Goal: Information Seeking & Learning: Learn about a topic

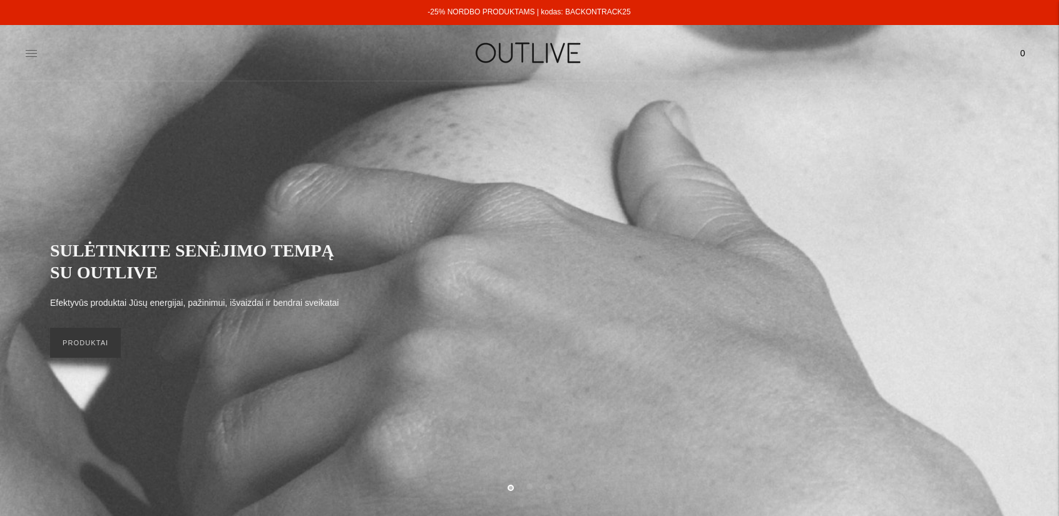
click at [33, 49] on icon at bounding box center [31, 53] width 13 height 13
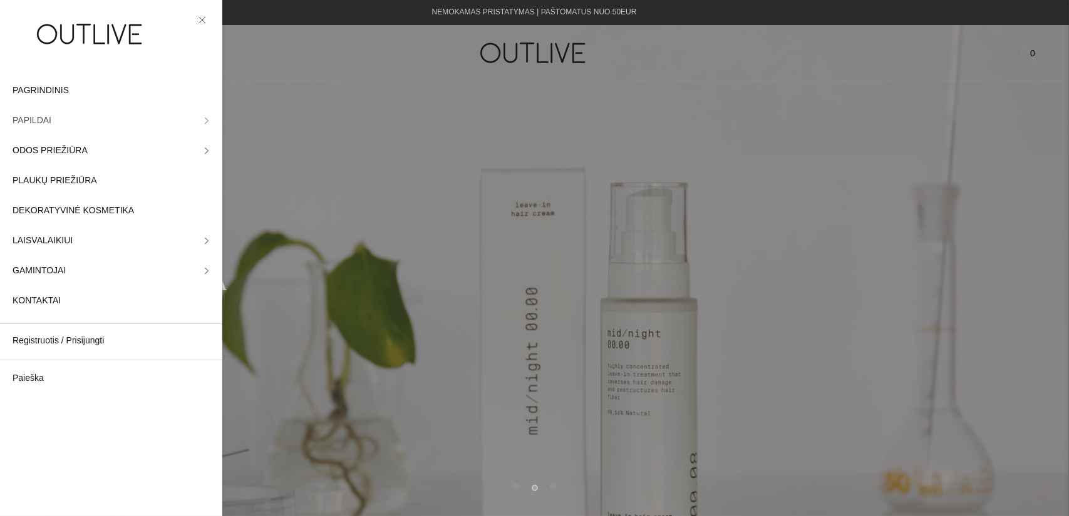
click at [197, 115] on link "PAPILDAI" at bounding box center [111, 121] width 222 height 30
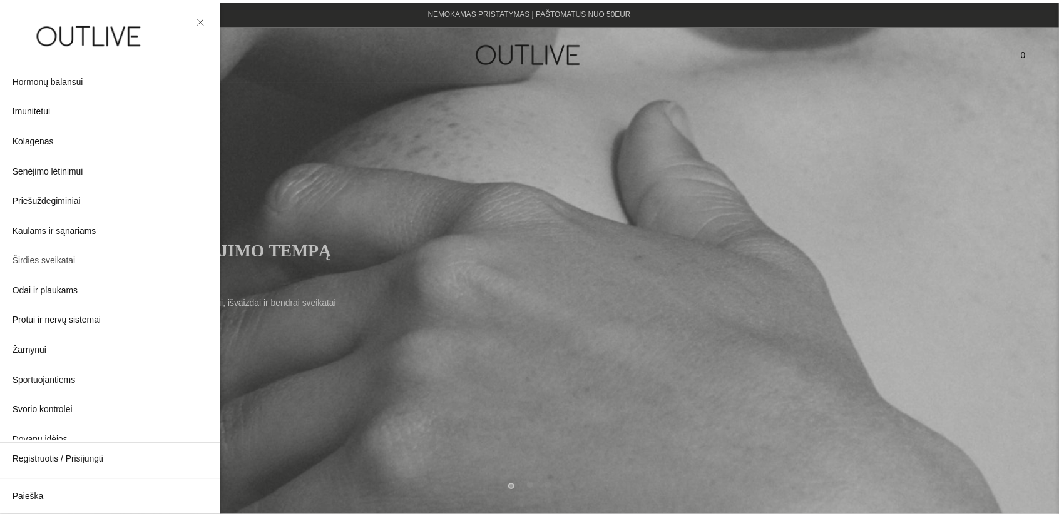
scroll to position [250, 0]
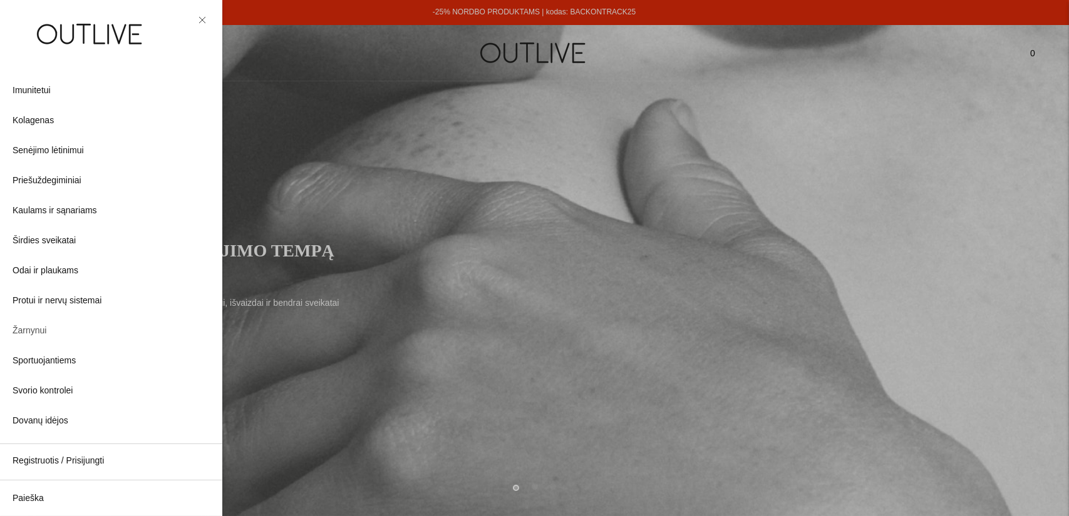
click at [34, 329] on span "Žarnynui" at bounding box center [30, 331] width 34 height 15
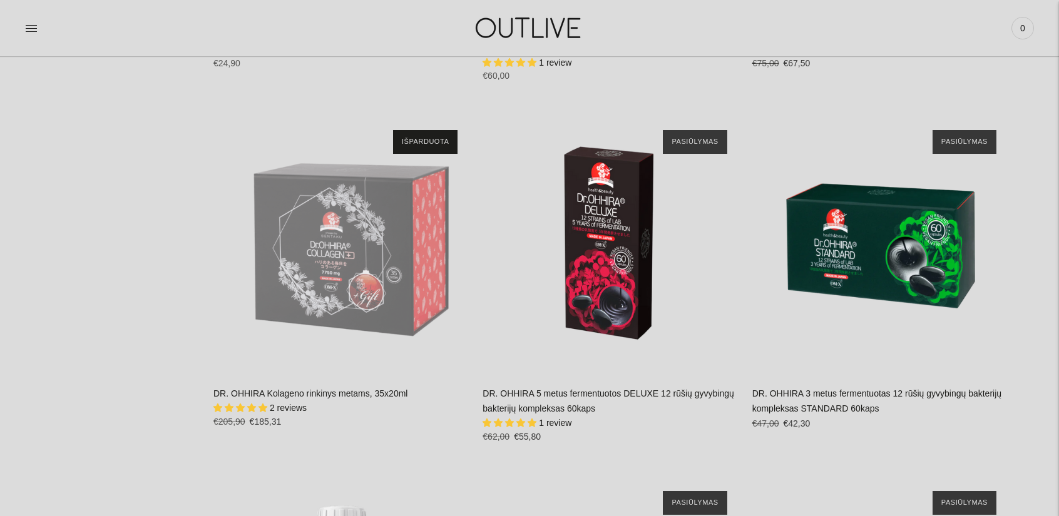
scroll to position [4945, 0]
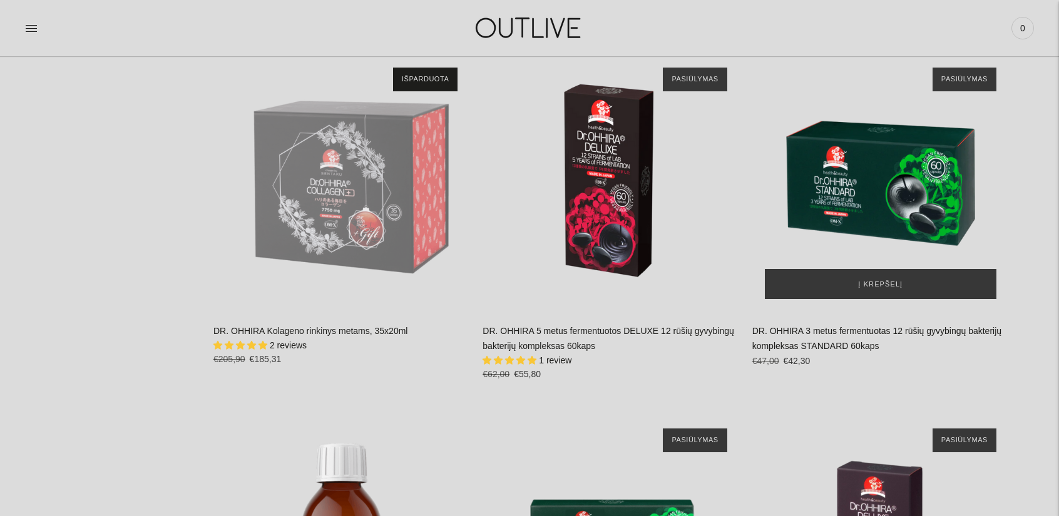
click at [872, 184] on img "DR. OHHIRA 3 metus fermentuotas 12 rūšių gyvybingų bakterijų kompleksas STANDAR…" at bounding box center [880, 183] width 257 height 257
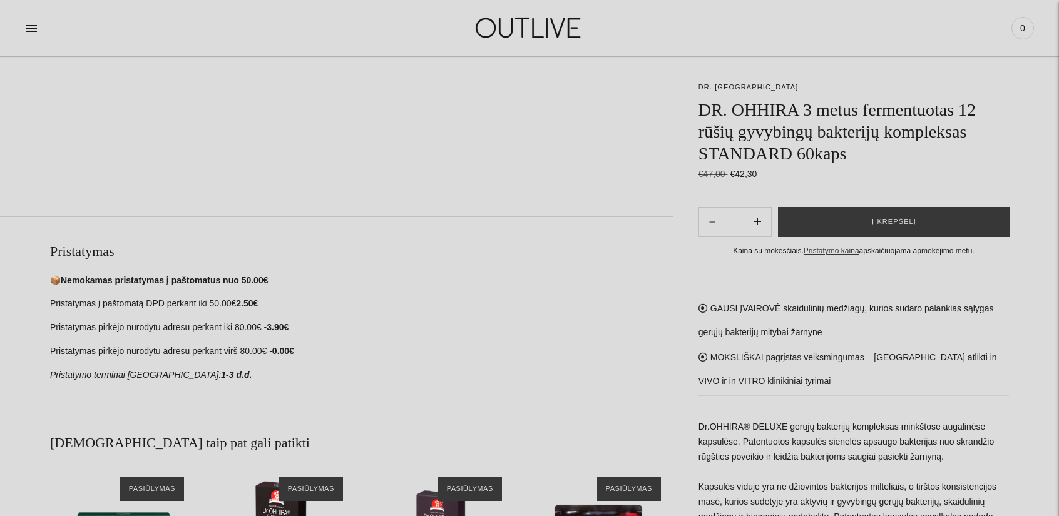
scroll to position [588, 0]
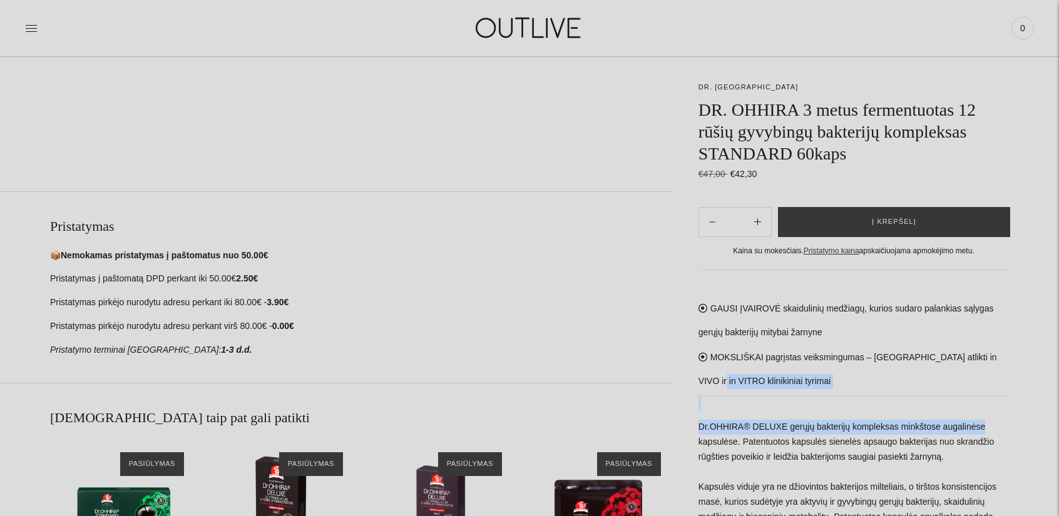
drag, startPoint x: 998, startPoint y: 425, endPoint x: 992, endPoint y: 372, distance: 53.6
click at [992, 372] on div "GAUSI ĮVAIROVĖ skaidulinių medžiagų, kurios sudaro palankias sąlygas gerųjų bak…" at bounding box center [854, 485] width 310 height 430
click at [985, 404] on div at bounding box center [854, 404] width 310 height 16
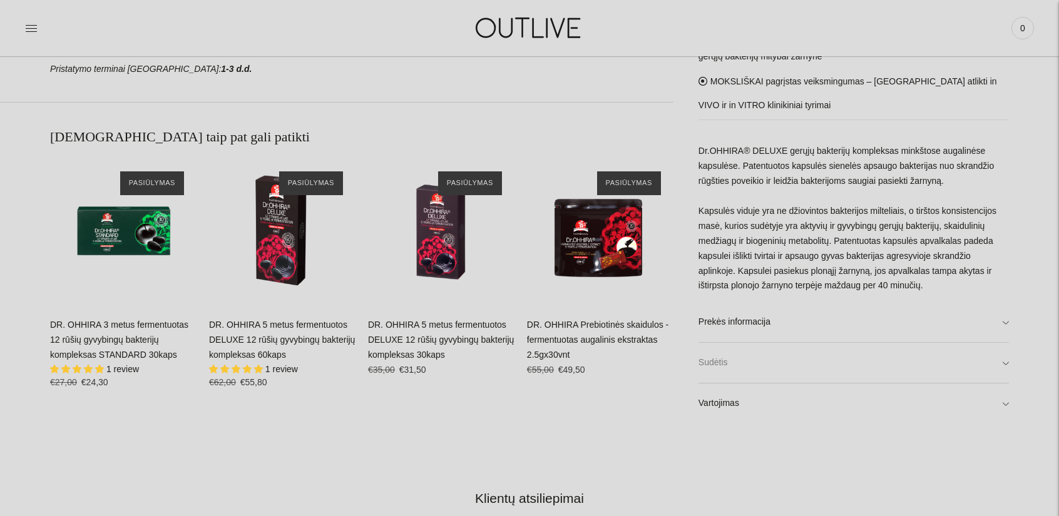
scroll to position [839, 0]
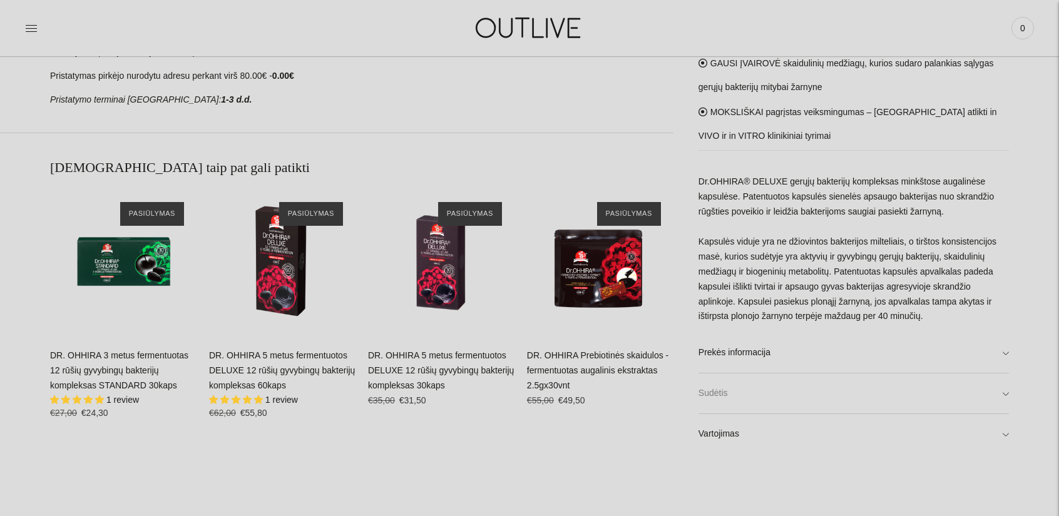
click at [1007, 394] on link "Sudėtis" at bounding box center [854, 394] width 310 height 40
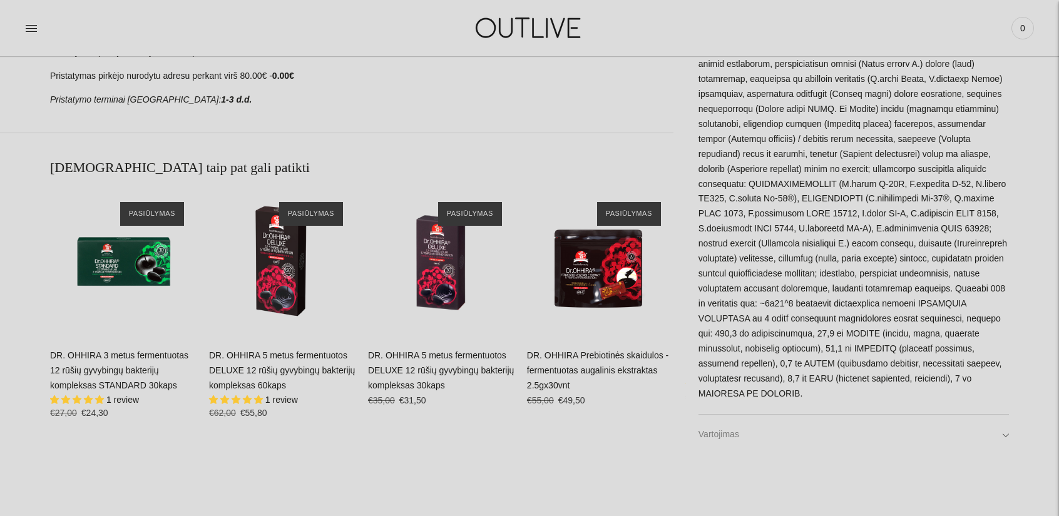
click at [1007, 431] on link "Vartojimas" at bounding box center [854, 435] width 310 height 40
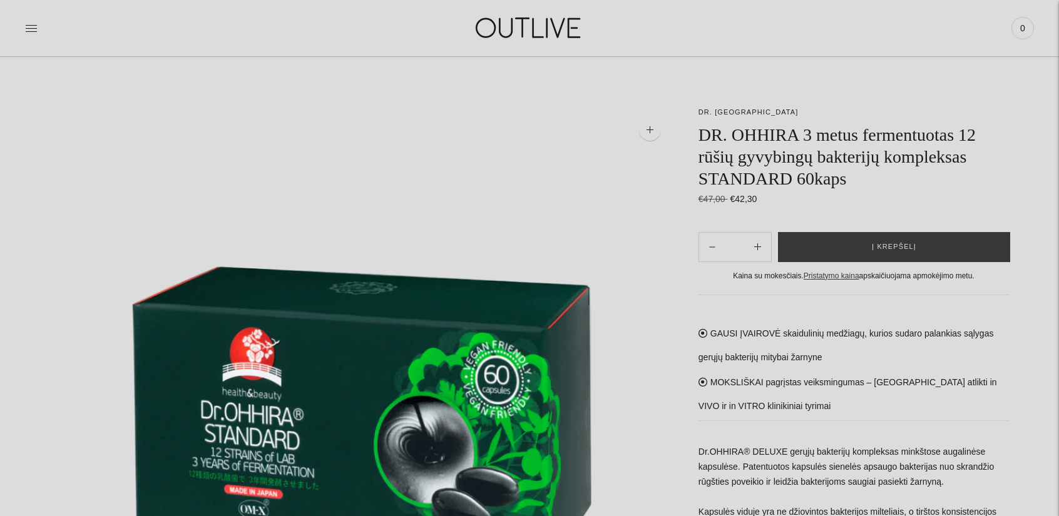
scroll to position [0, 0]
